Goal: Transaction & Acquisition: Purchase product/service

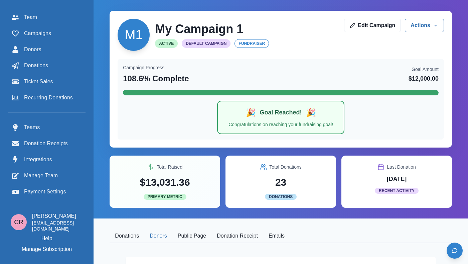
scroll to position [208, 0]
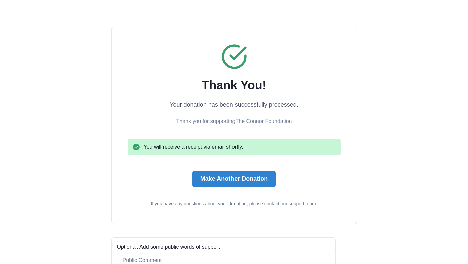
click at [225, 187] on div "Thank You! Your donation has been successfully processed. Thank you for support…" at bounding box center [234, 125] width 213 height 164
click at [231, 178] on button "Make Another Donation" at bounding box center [234, 179] width 83 height 16
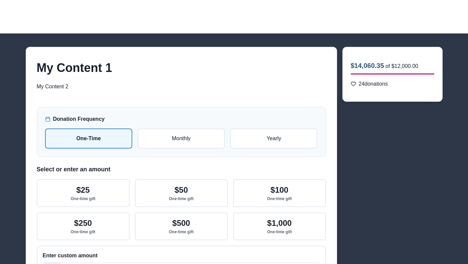
click at [444, 18] on div at bounding box center [234, 16] width 468 height 33
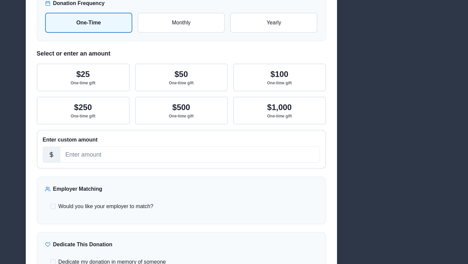
scroll to position [116, 0]
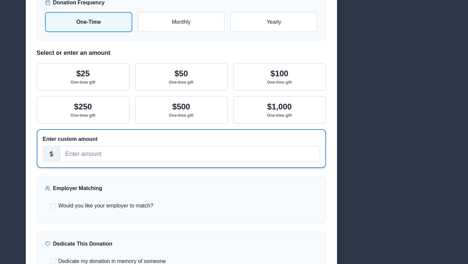
click at [222, 155] on input "number" at bounding box center [190, 154] width 260 height 16
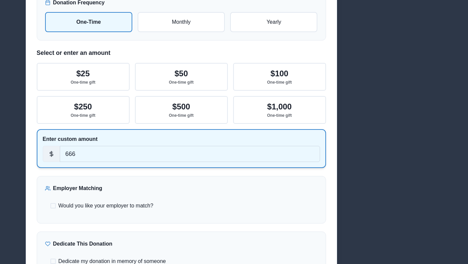
type input "666"
click at [127, 201] on div "Would you like your employer to match? If eligible, we'll be in touch. Employer…" at bounding box center [181, 205] width 273 height 19
click at [130, 206] on span "Would you like your employer to match?" at bounding box center [106, 206] width 95 height 8
click at [50, 206] on input "Would you like your employer to match?" at bounding box center [50, 206] width 0 height 0
checkbox input "true"
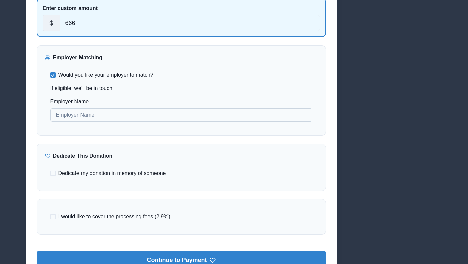
scroll to position [248, 0]
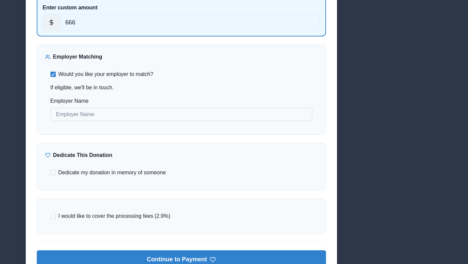
click at [145, 113] on input "Employer Name" at bounding box center [181, 114] width 262 height 13
type input "666"
click at [119, 214] on span "I would like to cover the processing fees (2.9%)" at bounding box center [115, 216] width 112 height 8
click at [50, 216] on input "I would like to cover the processing fees (2.9%)" at bounding box center [50, 216] width 0 height 0
checkbox input "true"
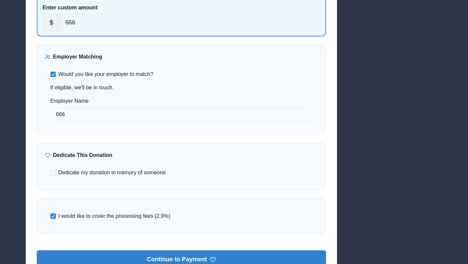
click at [121, 172] on span "Dedicate my donation in memory of someone" at bounding box center [113, 173] width 108 height 8
click at [50, 173] on input "Dedicate my donation in memory of someone" at bounding box center [50, 173] width 0 height 0
checkbox input "true"
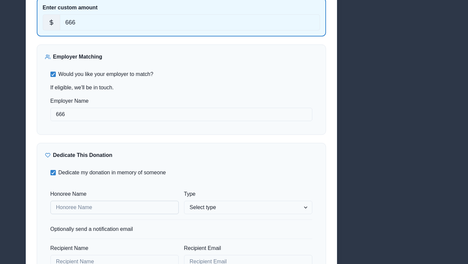
click at [104, 208] on input "Honoree Name" at bounding box center [114, 207] width 128 height 13
type input "Connor 666"
select select "honor"
click at [184, 201] on select "Select type In honor of In memory of" at bounding box center [248, 207] width 128 height 13
click at [132, 261] on input "Recipient Name" at bounding box center [114, 261] width 128 height 13
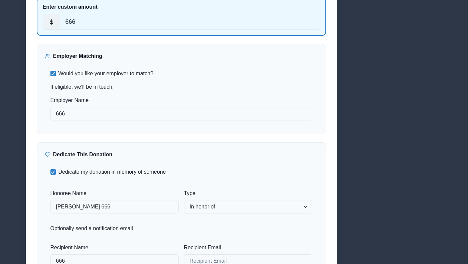
type input "666"
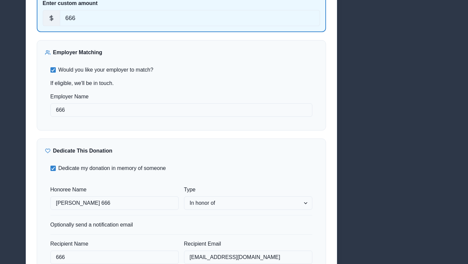
type input "creaumond@gmail.com"
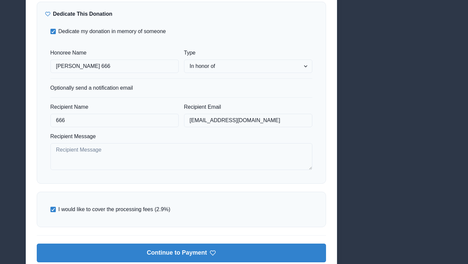
scroll to position [0, 0]
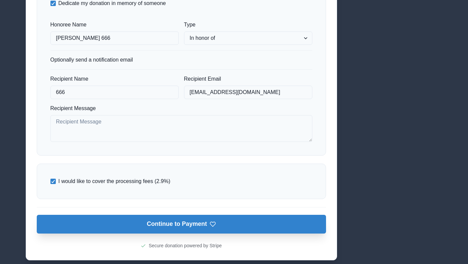
click at [167, 228] on button "Continue to Payment" at bounding box center [182, 224] width 290 height 19
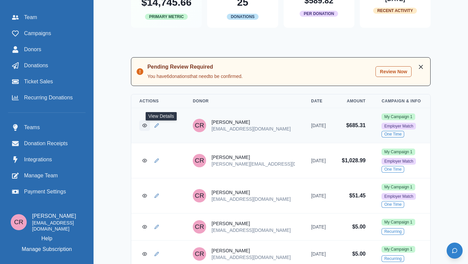
click at [147, 128] on icon "View Donation" at bounding box center [144, 125] width 5 height 5
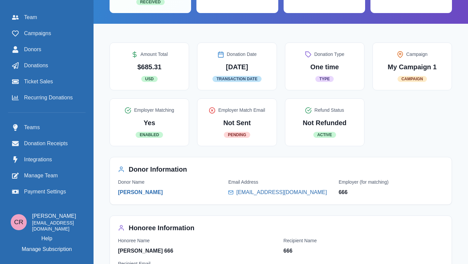
scroll to position [54, 0]
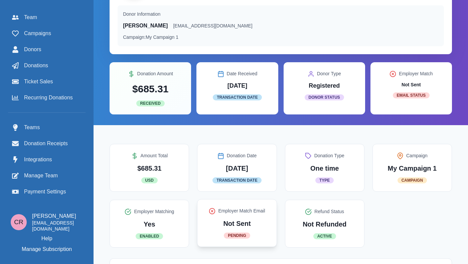
click at [253, 218] on div "Employer Match Email Not Sent Pending" at bounding box center [237, 222] width 63 height 31
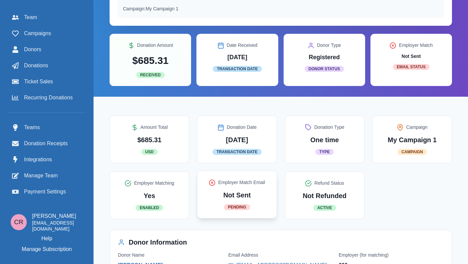
scroll to position [0, 0]
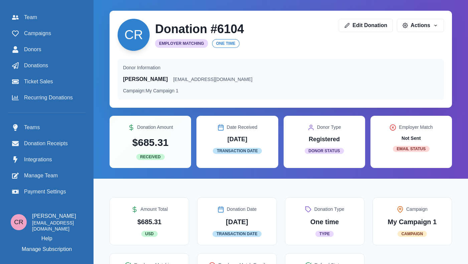
click at [407, 40] on div "CR Donation # 6104 Employer Matching One time Edit Donation Actions View in Str…" at bounding box center [281, 35] width 327 height 32
click at [411, 34] on div "CR Donation # 6104 Employer Matching One time Edit Donation Actions View in Str…" at bounding box center [281, 35] width 327 height 32
click at [413, 24] on button "Actions" at bounding box center [420, 24] width 47 height 13
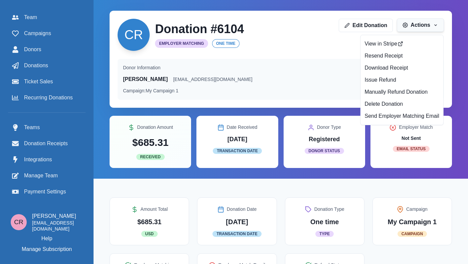
click at [405, 29] on button "Actions" at bounding box center [420, 24] width 47 height 13
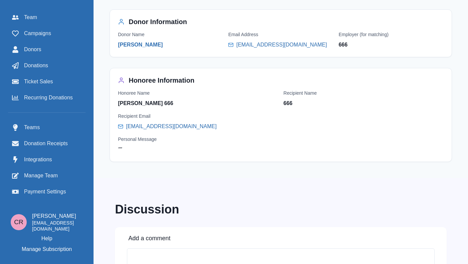
scroll to position [305, 0]
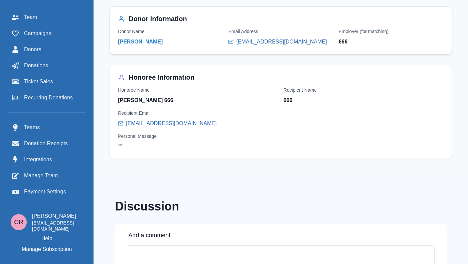
click at [163, 42] on link "Connor Reaumond" at bounding box center [140, 42] width 45 height 8
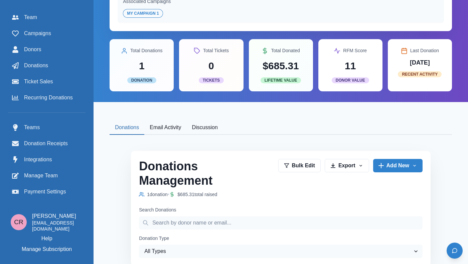
scroll to position [51, 0]
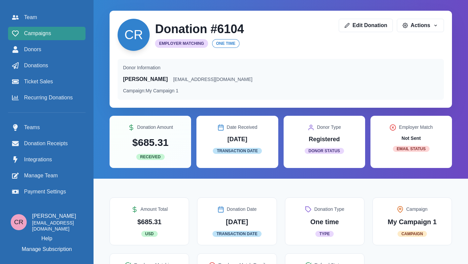
click at [45, 38] on link "Campaigns" at bounding box center [47, 33] width 78 height 13
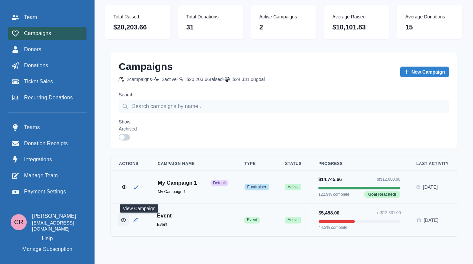
click at [129, 216] on button "View Campaign" at bounding box center [124, 220] width 12 height 12
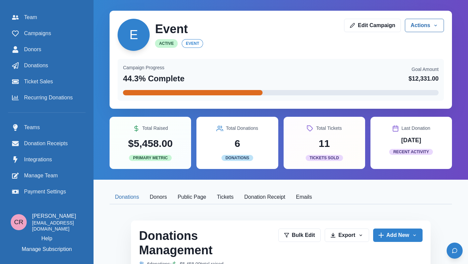
click at [206, 192] on button "Public Page" at bounding box center [192, 197] width 39 height 14
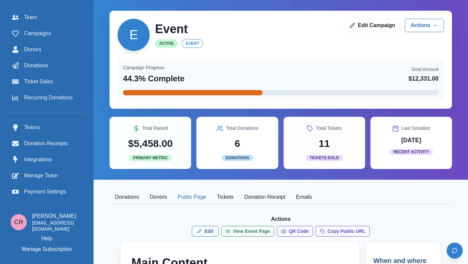
scroll to position [96, 0]
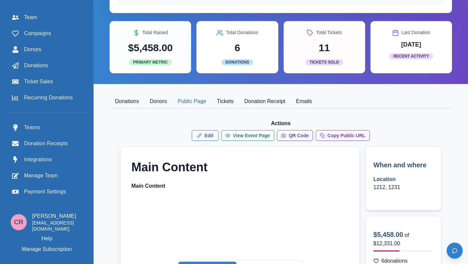
click at [341, 135] on button "Copy Public URL" at bounding box center [343, 135] width 54 height 11
click at [56, 67] on div "Donations" at bounding box center [47, 66] width 70 height 8
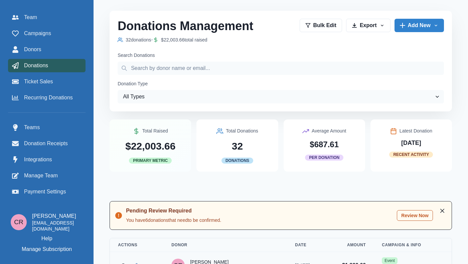
scroll to position [74, 0]
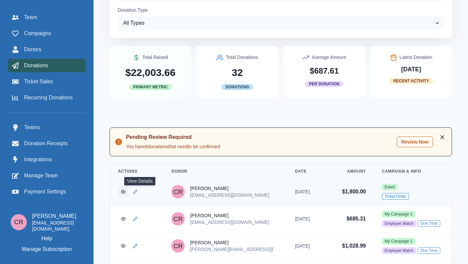
click at [126, 191] on icon "View Donation" at bounding box center [123, 191] width 5 height 5
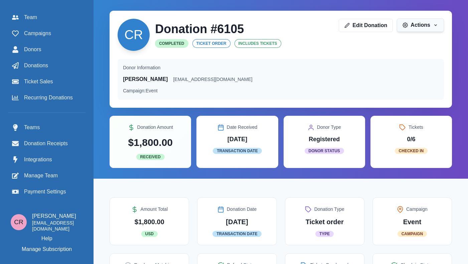
click at [416, 25] on button "Actions" at bounding box center [420, 24] width 47 height 13
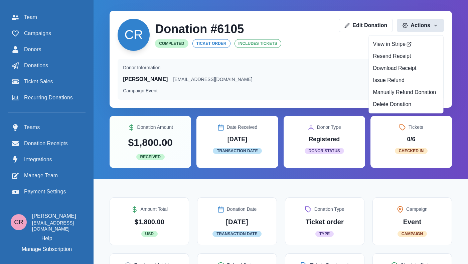
click at [321, 83] on div "Donor Information Connor Reaumond creaumond+6vip@gmail.com Campaign: Event" at bounding box center [281, 79] width 316 height 30
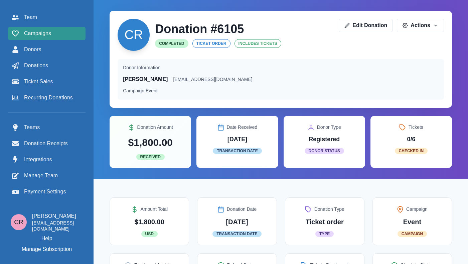
click at [79, 29] on link "Campaigns" at bounding box center [47, 33] width 78 height 13
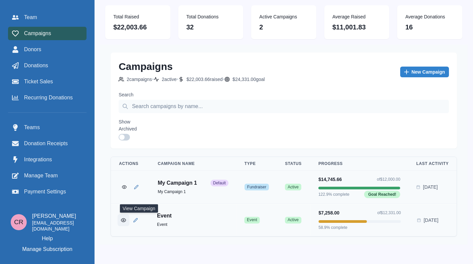
click at [126, 222] on icon "View Campaign" at bounding box center [123, 219] width 5 height 5
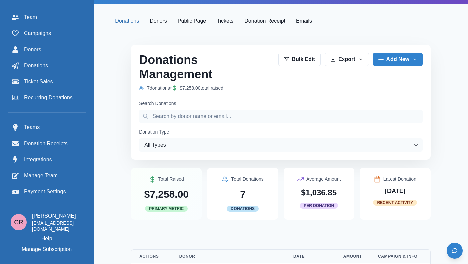
scroll to position [78, 0]
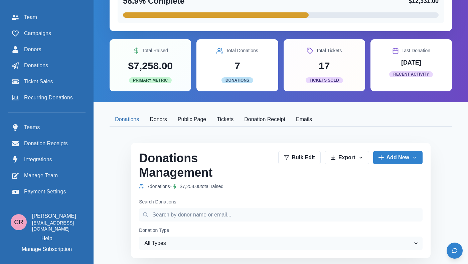
click at [199, 124] on button "Public Page" at bounding box center [192, 120] width 39 height 14
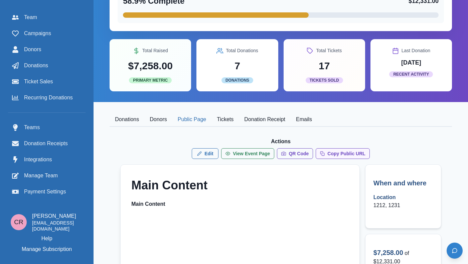
click at [343, 155] on button "Copy Public URL" at bounding box center [343, 153] width 54 height 11
click at [138, 116] on button "Donations" at bounding box center [127, 120] width 35 height 14
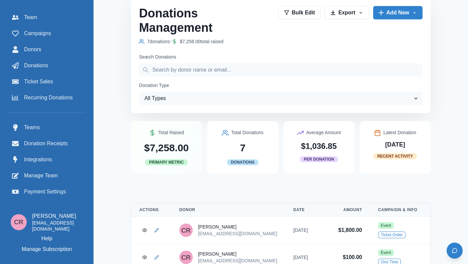
scroll to position [360, 0]
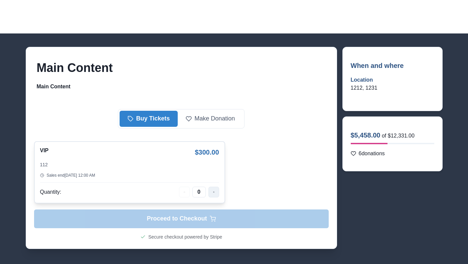
click at [211, 187] on button "button" at bounding box center [214, 192] width 11 height 11
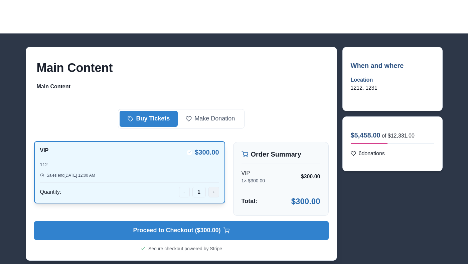
click at [211, 187] on button "button" at bounding box center [214, 192] width 11 height 11
click at [211, 188] on button "button" at bounding box center [214, 192] width 11 height 11
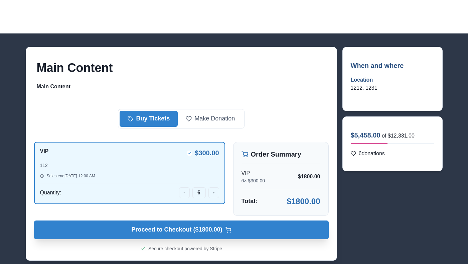
click at [230, 229] on icon "button" at bounding box center [228, 229] width 6 height 4
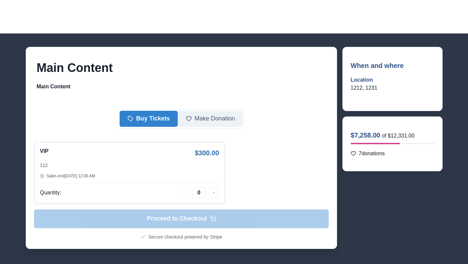
click at [217, 123] on button "Make Donation" at bounding box center [210, 119] width 65 height 16
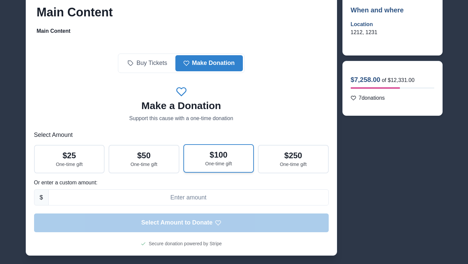
scroll to position [68, 0]
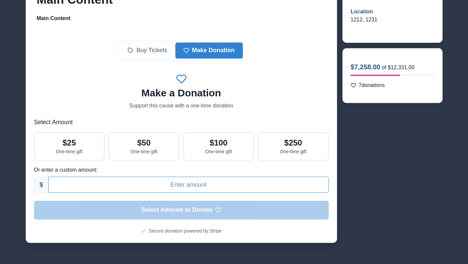
click at [207, 182] on input at bounding box center [188, 185] width 281 height 16
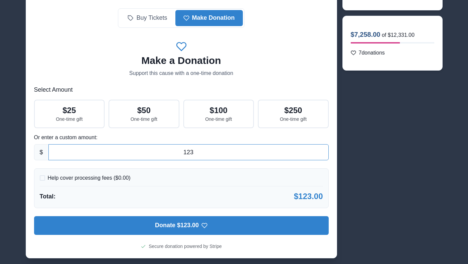
scroll to position [107, 0]
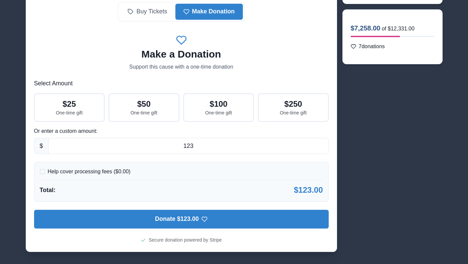
click at [109, 172] on p "Help cover processing fees ($ 0.00 )" at bounding box center [89, 172] width 83 height 8
type input "123"
click at [40, 172] on input "Help cover processing fees ($ 0.00 )" at bounding box center [39, 172] width 0 height 0
checkbox input "true"
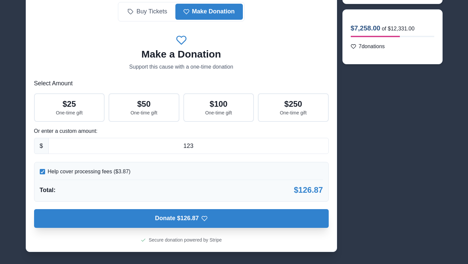
click at [220, 218] on button "Donate $126.87" at bounding box center [181, 218] width 295 height 19
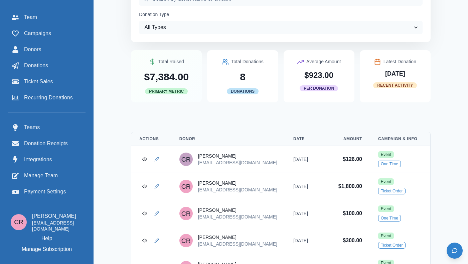
scroll to position [333, 0]
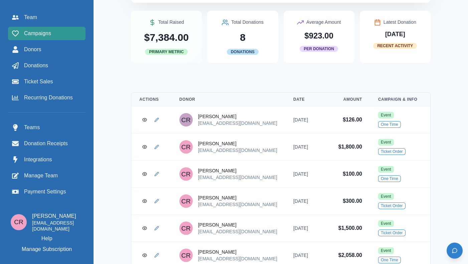
click at [64, 33] on div "Campaigns" at bounding box center [47, 33] width 70 height 8
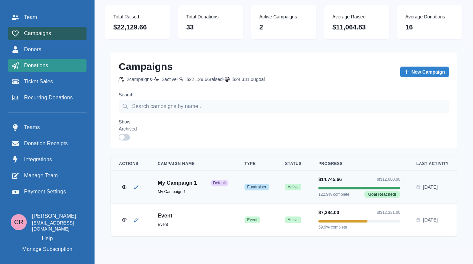
click at [75, 64] on div "Donations" at bounding box center [47, 66] width 71 height 8
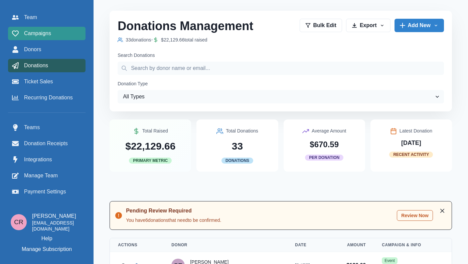
click at [49, 29] on link "Campaigns" at bounding box center [47, 33] width 78 height 13
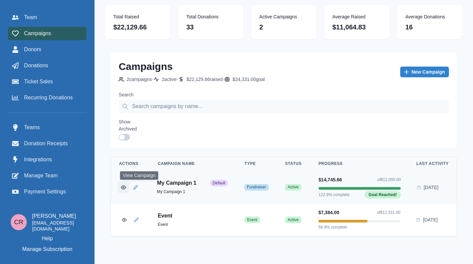
click at [126, 187] on icon "View Campaign" at bounding box center [123, 186] width 5 height 5
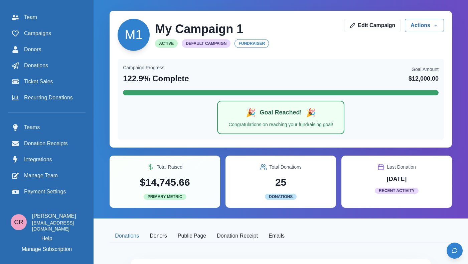
scroll to position [79, 0]
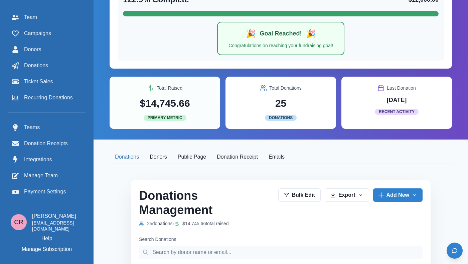
click at [212, 158] on button "Public Page" at bounding box center [192, 157] width 39 height 14
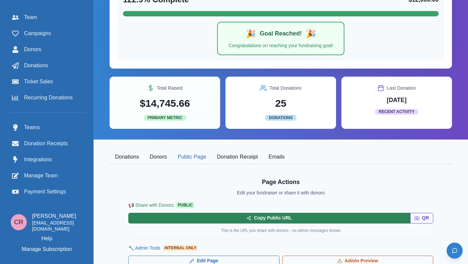
click at [299, 216] on button "Copy Public URL" at bounding box center [269, 218] width 282 height 11
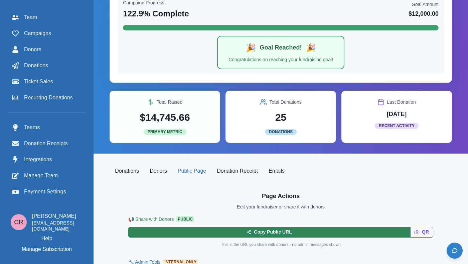
scroll to position [206, 0]
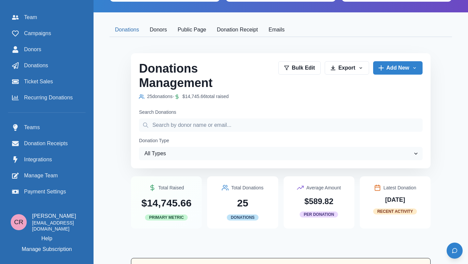
click at [144, 32] on button "Donations" at bounding box center [127, 30] width 35 height 14
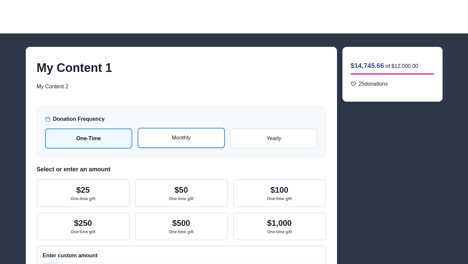
click at [213, 140] on p "Monthly" at bounding box center [181, 138] width 75 height 8
click at [0, 0] on input "radio" at bounding box center [0, 0] width 0 height 0
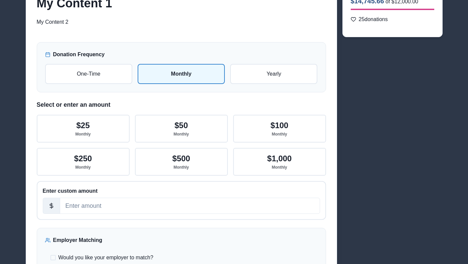
scroll to position [90, 0]
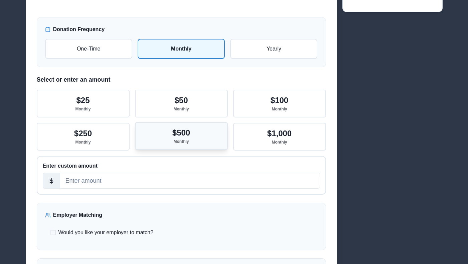
click at [204, 146] on button "$500 Monthly" at bounding box center [181, 136] width 93 height 28
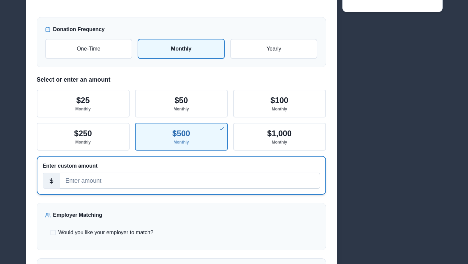
click at [196, 177] on input "number" at bounding box center [190, 181] width 260 height 16
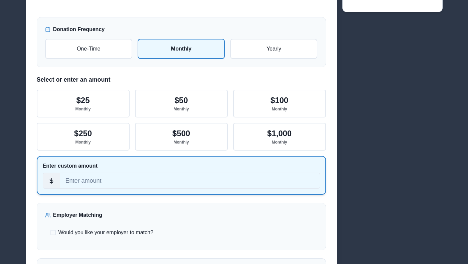
type input "2"
type input "420"
click at [128, 231] on span "Would you like your employer to match?" at bounding box center [106, 232] width 95 height 8
click at [50, 232] on input "Would you like your employer to match?" at bounding box center [50, 232] width 0 height 0
checkbox input "true"
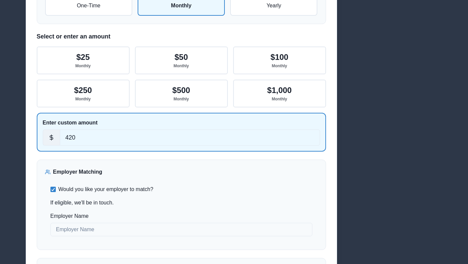
scroll to position [134, 0]
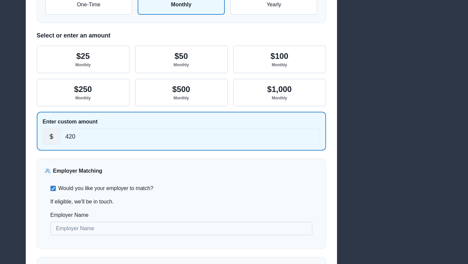
click at [136, 229] on input "Employer Name" at bounding box center [181, 228] width 262 height 13
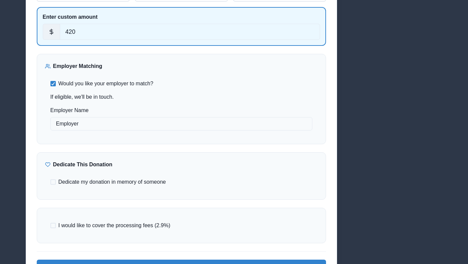
click at [127, 185] on span "Dedicate my donation in memory of someone" at bounding box center [113, 182] width 108 height 8
type input "Employer"
click at [50, 182] on input "Dedicate my donation in memory of someone" at bounding box center [50, 182] width 0 height 0
checkbox input "true"
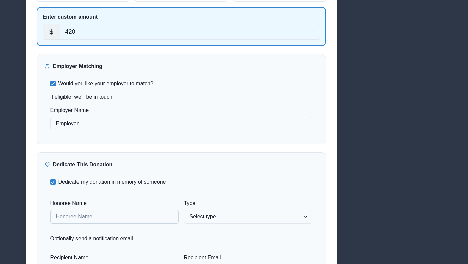
click at [93, 218] on input "Honoree Name" at bounding box center [114, 216] width 128 height 13
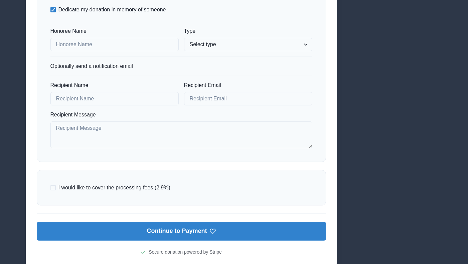
scroll to position [416, 0]
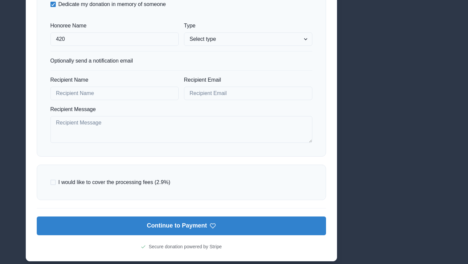
type input "420"
select select "memory"
type input "420"
type input "creaumond+420b@gmail.com"
click at [94, 179] on span "I would like to cover the processing fees (2.9%)" at bounding box center [115, 182] width 112 height 8
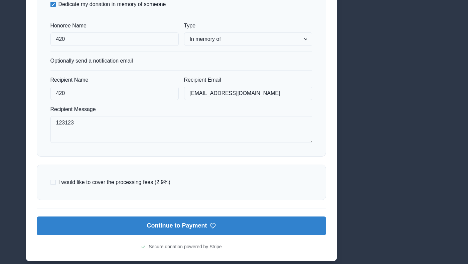
type textarea "123123"
click at [50, 182] on input "I would like to cover the processing fees (2.9%)" at bounding box center [50, 182] width 0 height 0
checkbox input "true"
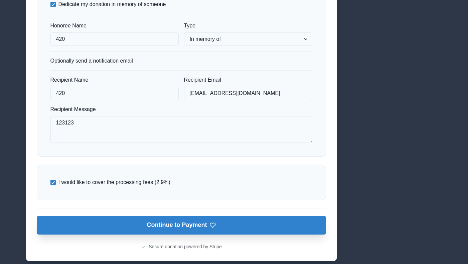
click at [181, 224] on button "Continue to Payment" at bounding box center [182, 225] width 290 height 19
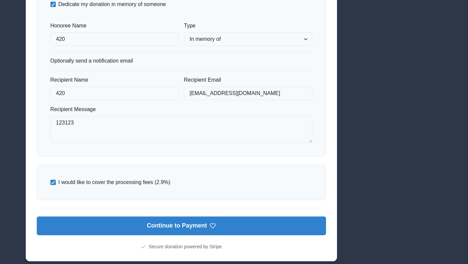
scroll to position [122, 0]
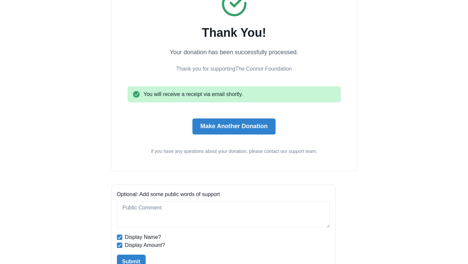
scroll to position [61, 0]
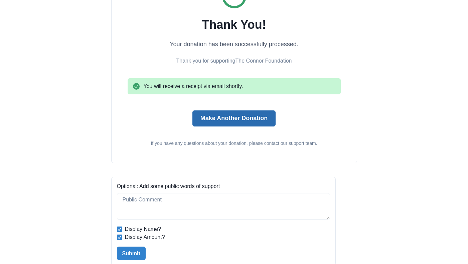
click at [253, 121] on button "Make Another Donation" at bounding box center [234, 118] width 83 height 16
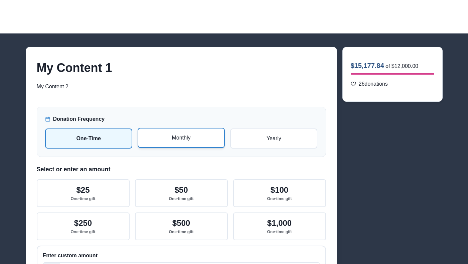
click at [193, 139] on p "Monthly" at bounding box center [181, 138] width 75 height 8
click at [0, 0] on input "radio" at bounding box center [0, 0] width 0 height 0
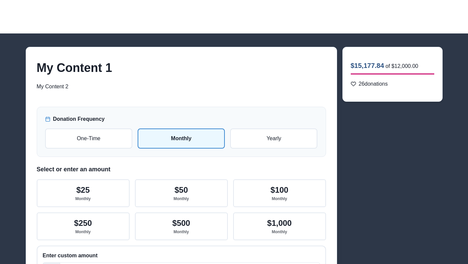
click at [200, 176] on div "Select or enter an amount $25 Monthly $50 Monthly $100 Monthly $250 Monthly $50…" at bounding box center [182, 224] width 290 height 119
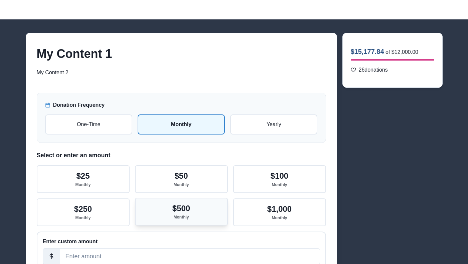
scroll to position [117, 0]
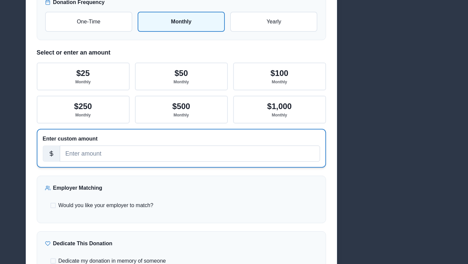
click at [189, 158] on input "number" at bounding box center [190, 153] width 260 height 16
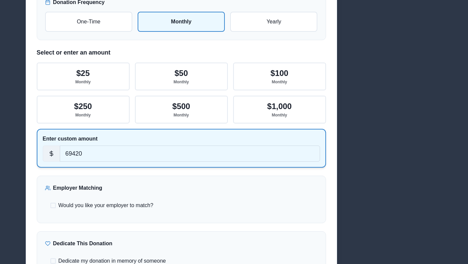
type input "69420"
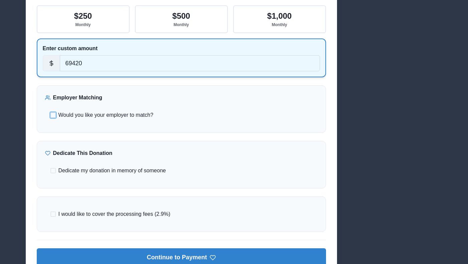
scroll to position [224, 0]
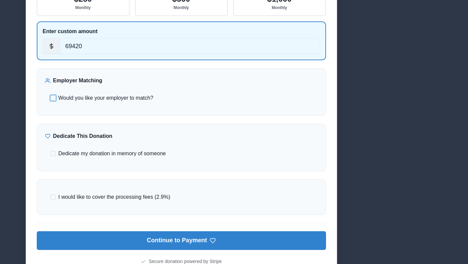
click at [109, 95] on span "Would you like your employer to match?" at bounding box center [106, 98] width 95 height 8
click at [50, 98] on input "Would you like your employer to match?" at bounding box center [50, 98] width 0 height 0
checkbox input "true"
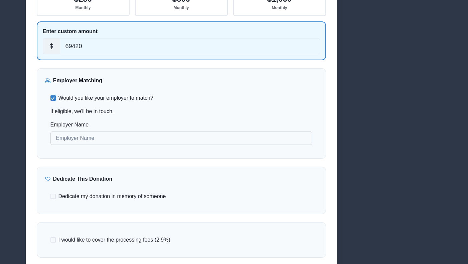
click at [99, 137] on input "Employer Name" at bounding box center [181, 137] width 262 height 13
type input "69420"
click at [95, 200] on span "Dedicate my donation in memory of someone" at bounding box center [113, 196] width 108 height 8
click at [50, 197] on input "Dedicate my donation in memory of someone" at bounding box center [50, 196] width 0 height 0
checkbox input "true"
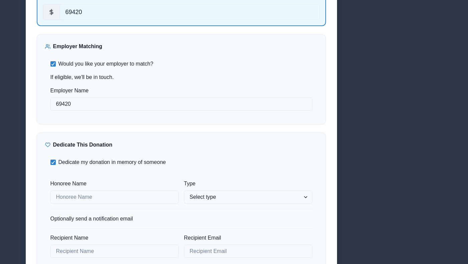
scroll to position [288, 0]
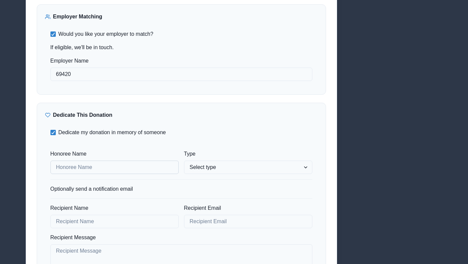
click at [101, 170] on input "Honoree Name" at bounding box center [114, 167] width 128 height 13
click at [61, 153] on label "Honoree Name" at bounding box center [112, 154] width 124 height 8
click at [61, 161] on input "Honoree Name" at bounding box center [114, 167] width 128 height 13
drag, startPoint x: 61, startPoint y: 153, endPoint x: 82, endPoint y: 155, distance: 21.1
click at [82, 155] on label "Honoree Name" at bounding box center [112, 154] width 124 height 8
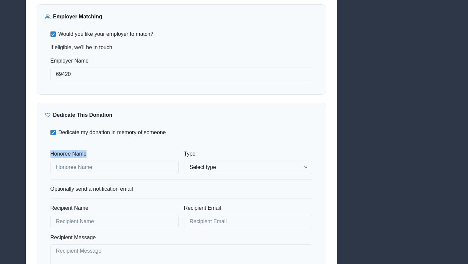
click at [82, 161] on input "Honoree Name" at bounding box center [114, 167] width 128 height 13
copy label "Honoree Name"
click at [85, 177] on div "Honoree Name Type Select type In honor of In memory of Optionally send a notifi…" at bounding box center [181, 210] width 262 height 121
click at [89, 171] on input "Honoree Name" at bounding box center [114, 167] width 128 height 13
paste input "Honoree Name"
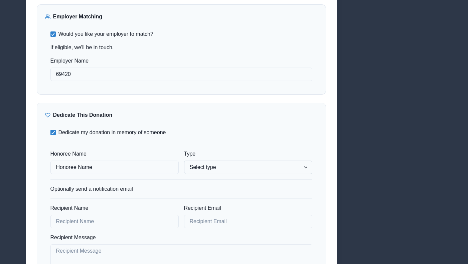
type input "Honoree Name"
select select "honor"
click at [184, 161] on select "Select type In honor of In memory of" at bounding box center [248, 167] width 128 height 13
click at [120, 230] on div "Honoree Name Honoree Name Type Select type In honor of In memory of Optionally …" at bounding box center [181, 210] width 262 height 121
click at [125, 212] on div "Recipient Name" at bounding box center [114, 216] width 128 height 24
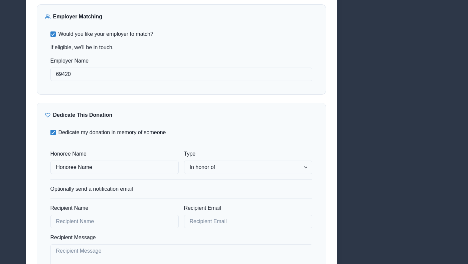
click at [124, 214] on div "Recipient Name" at bounding box center [114, 216] width 128 height 24
click at [123, 216] on input "Recipient Name" at bounding box center [114, 221] width 128 height 13
click at [84, 76] on input "69420" at bounding box center [181, 74] width 262 height 13
click at [91, 202] on div "Honoree Name Honoree Name Type Select type In honor of In memory of Optionally …" at bounding box center [181, 210] width 262 height 121
click at [88, 222] on input "Recipient Name" at bounding box center [114, 221] width 128 height 13
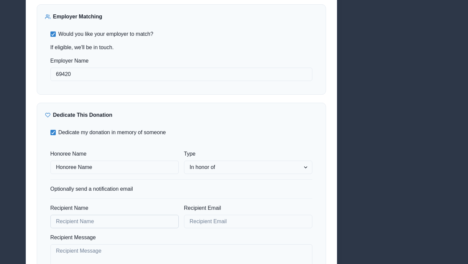
paste input "69420"
type input "69420"
click at [203, 216] on input "Recipient Email" at bounding box center [248, 221] width 128 height 13
paste input "69420"
type input "creaumond+69420@gmail.com"
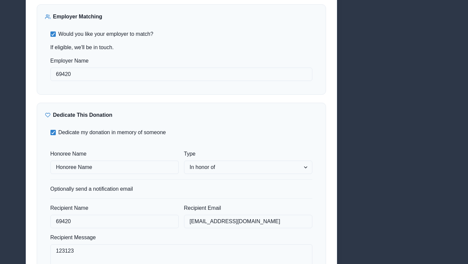
scroll to position [394, 0]
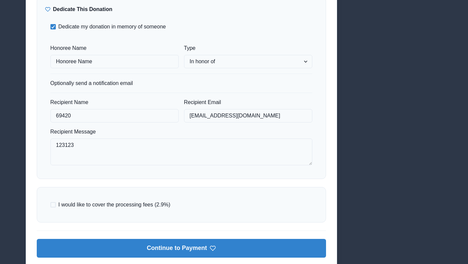
click at [152, 207] on span "I would like to cover the processing fees (2.9%)" at bounding box center [115, 205] width 112 height 8
type textarea "123123"
click at [50, 205] on input "I would like to cover the processing fees (2.9%)" at bounding box center [50, 205] width 0 height 0
checkbox input "true"
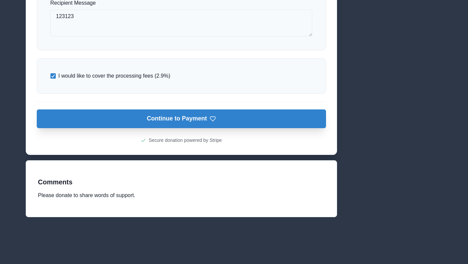
click at [223, 118] on button "Continue to Payment" at bounding box center [182, 118] width 290 height 19
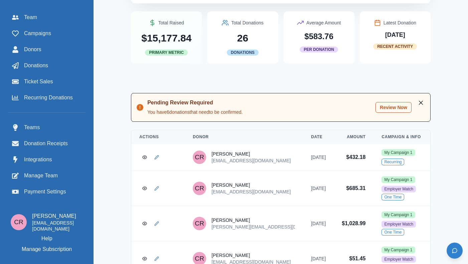
scroll to position [378, 0]
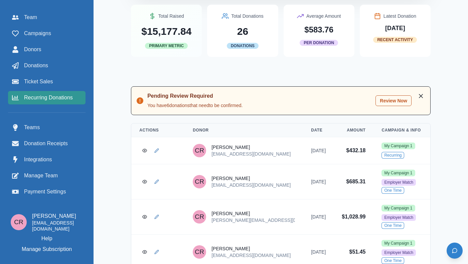
click at [55, 99] on span "Recurring Donations" at bounding box center [48, 98] width 49 height 8
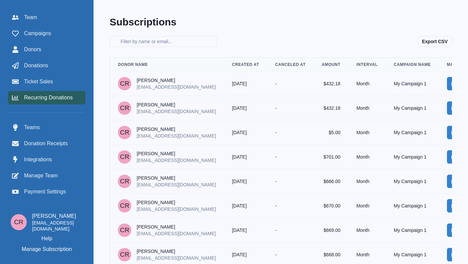
scroll to position [0, 39]
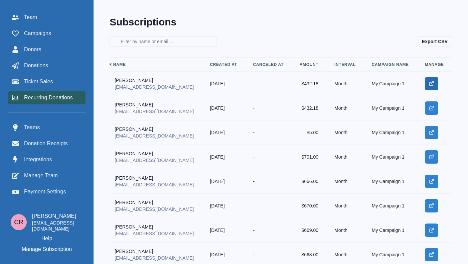
click at [434, 81] on icon "Manage" at bounding box center [431, 83] width 5 height 5
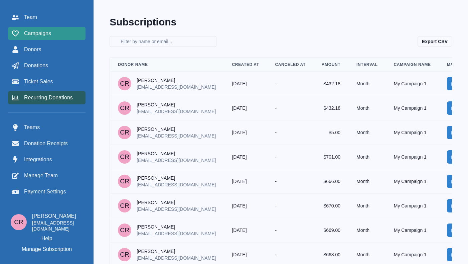
click at [76, 34] on div "Campaigns" at bounding box center [47, 33] width 70 height 8
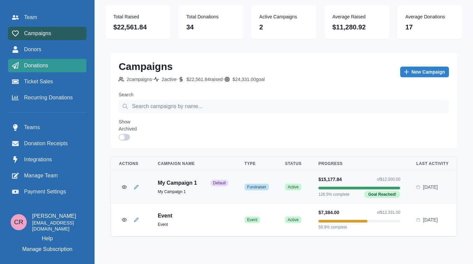
click at [76, 66] on div "Donations" at bounding box center [47, 66] width 71 height 8
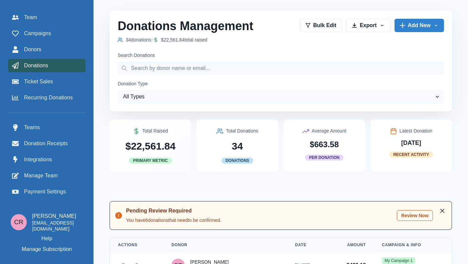
scroll to position [92, 0]
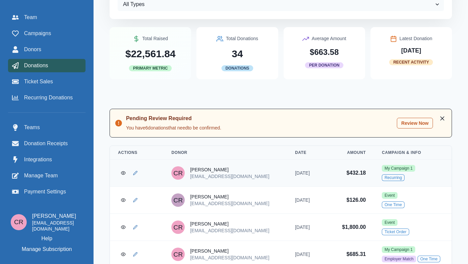
click at [133, 177] on td at bounding box center [137, 172] width 54 height 27
click at [126, 174] on icon "View Donation" at bounding box center [123, 173] width 5 height 5
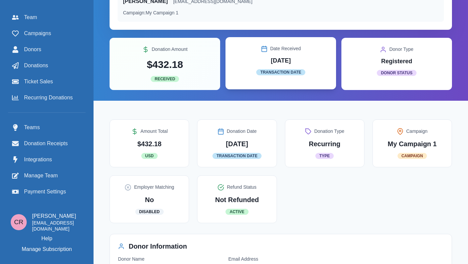
scroll to position [69, 0]
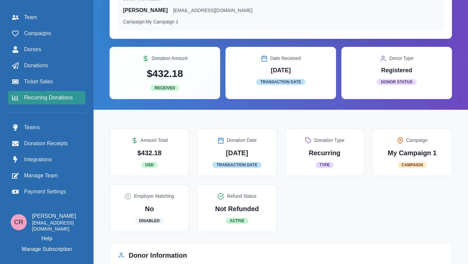
click at [61, 99] on span "Recurring Donations" at bounding box center [48, 98] width 49 height 8
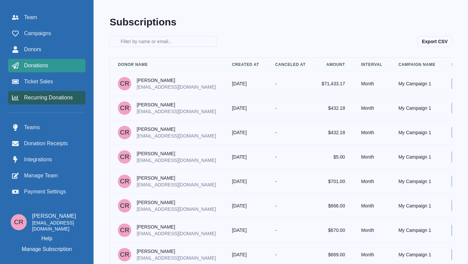
click at [39, 61] on link "Donations" at bounding box center [47, 65] width 78 height 13
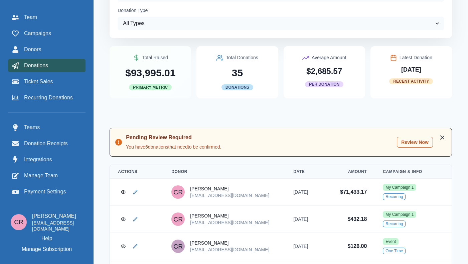
scroll to position [75, 0]
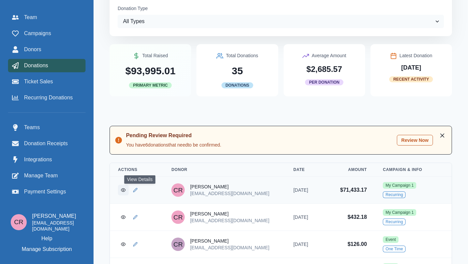
click at [129, 189] on link "View Donation" at bounding box center [123, 190] width 11 height 11
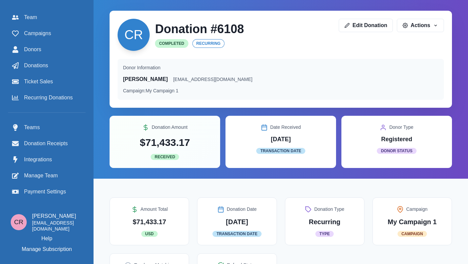
click at [38, 108] on div "Team Campaigns Donors Donations Ticket Sales Recurring Donations Teams Donation…" at bounding box center [47, 105] width 78 height 188
click at [43, 97] on span "Recurring Donations" at bounding box center [48, 98] width 49 height 8
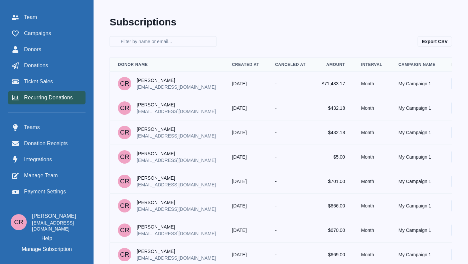
scroll to position [0, 35]
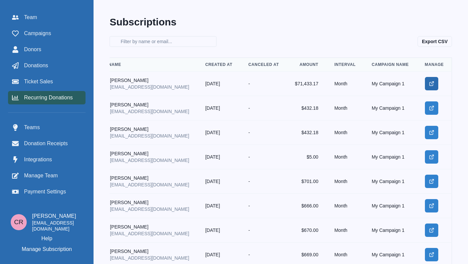
click at [432, 81] on icon "Manage" at bounding box center [431, 83] width 5 height 5
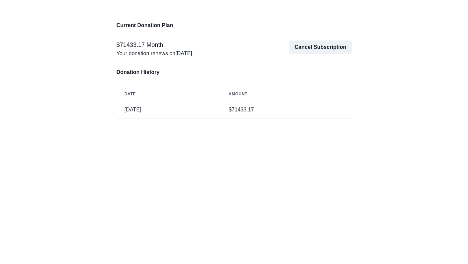
scroll to position [16, 0]
